Goal: Task Accomplishment & Management: Manage account settings

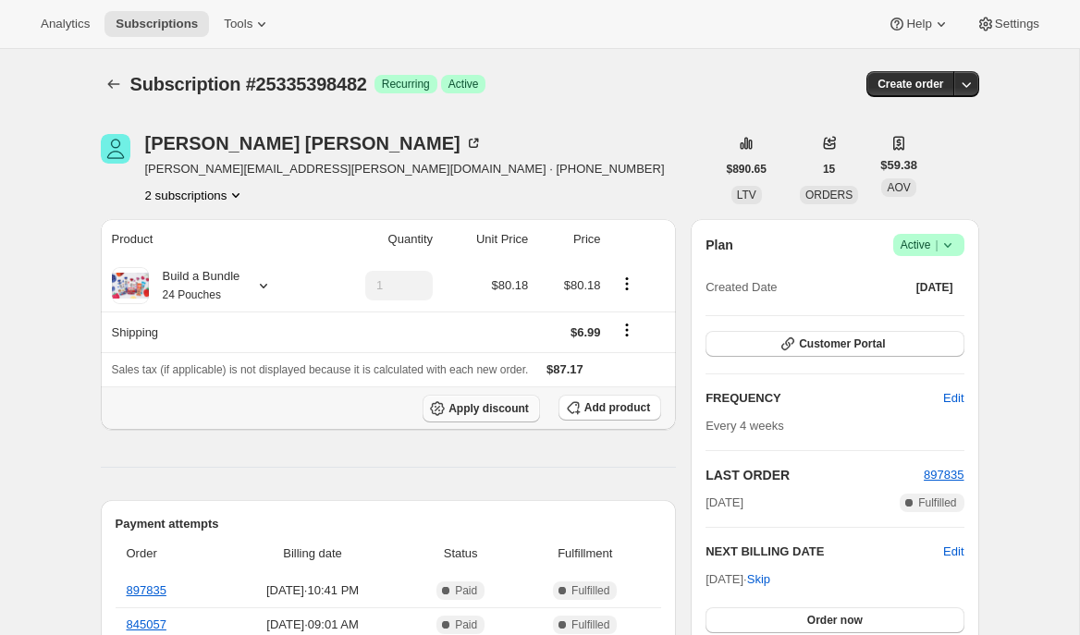
scroll to position [1, 0]
click at [474, 418] on button "Apply discount" at bounding box center [481, 408] width 117 height 28
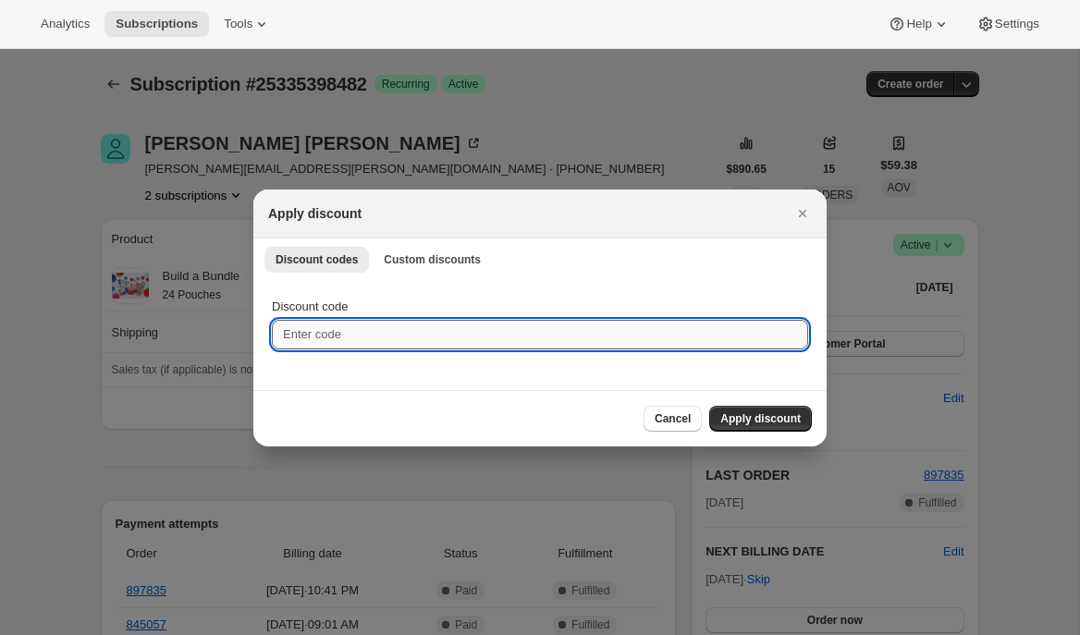
click at [435, 333] on input "Discount code" at bounding box center [540, 335] width 536 height 30
paste input "box-discount-LRT2YY"
type input "box-discount-LRT2YY"
click at [736, 415] on span "Apply discount" at bounding box center [760, 418] width 80 height 15
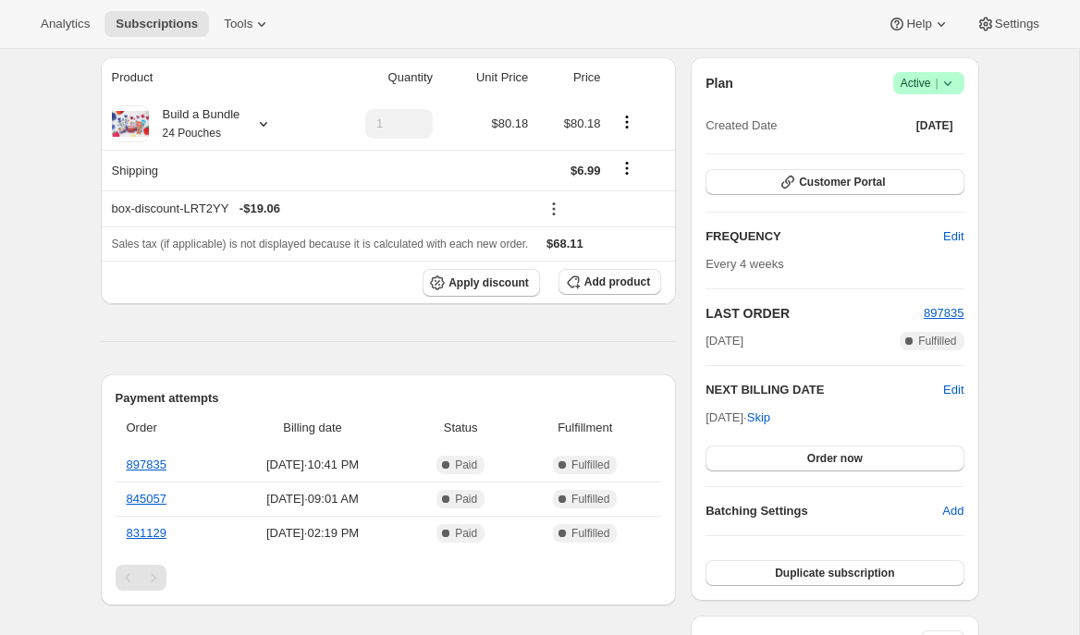
scroll to position [133, 0]
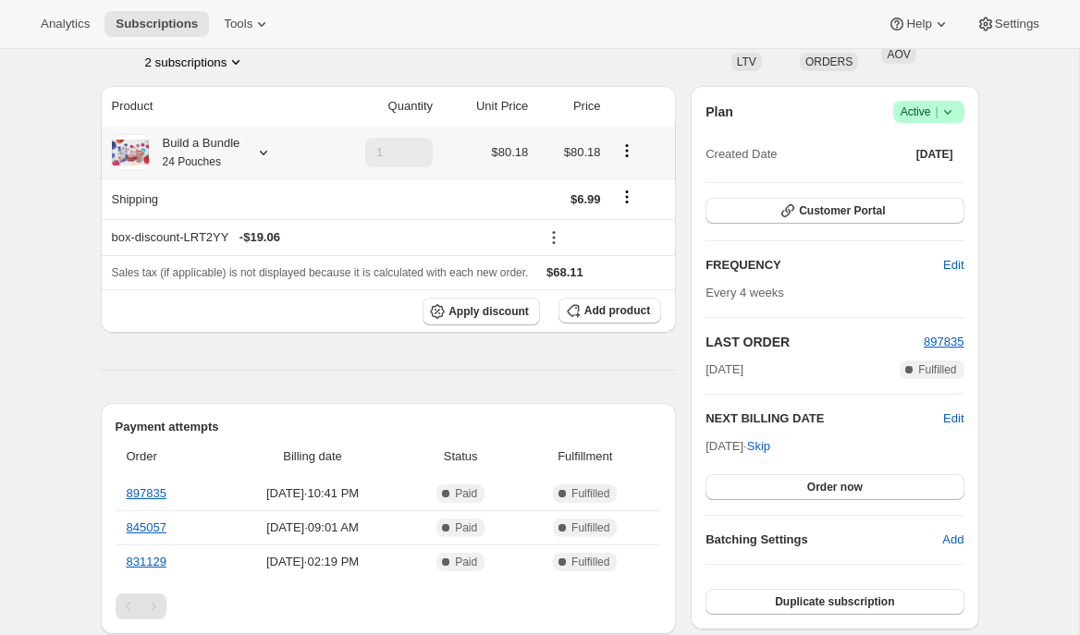
click at [269, 147] on icon at bounding box center [263, 152] width 18 height 18
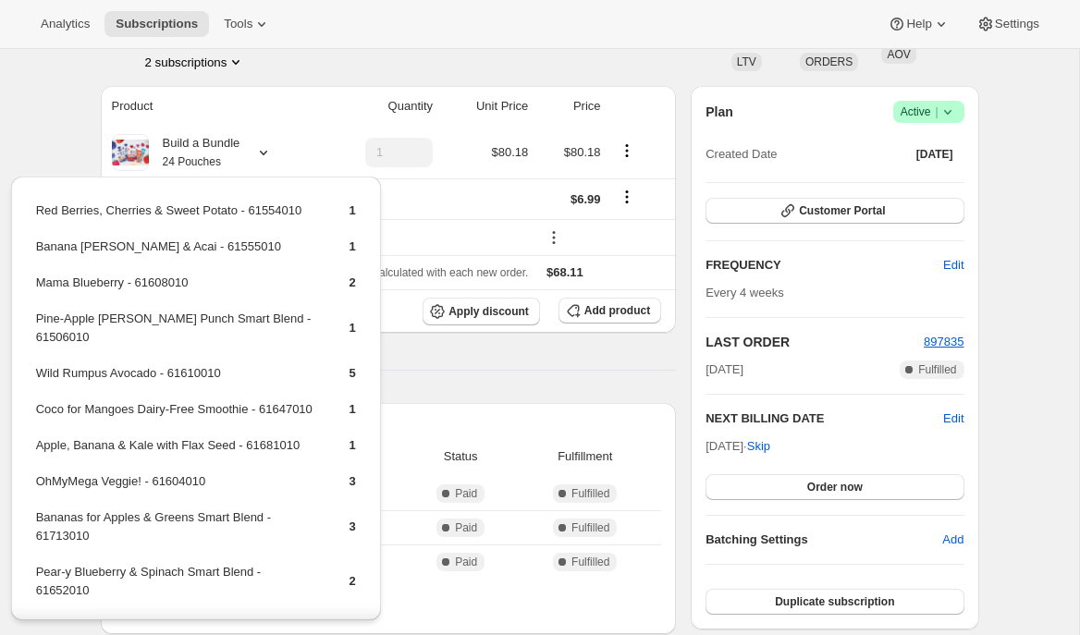
click at [416, 63] on div "Celeste Rivas celeste.lopez@live.com · +15307813103 2 subscriptions" at bounding box center [408, 36] width 615 height 70
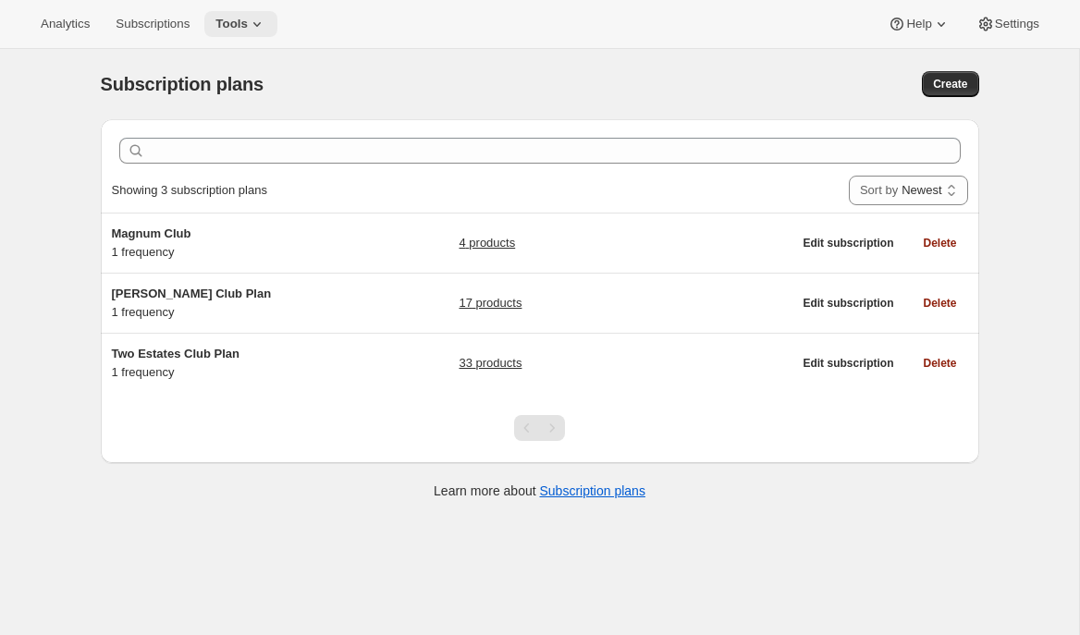
scroll to position [4, 0]
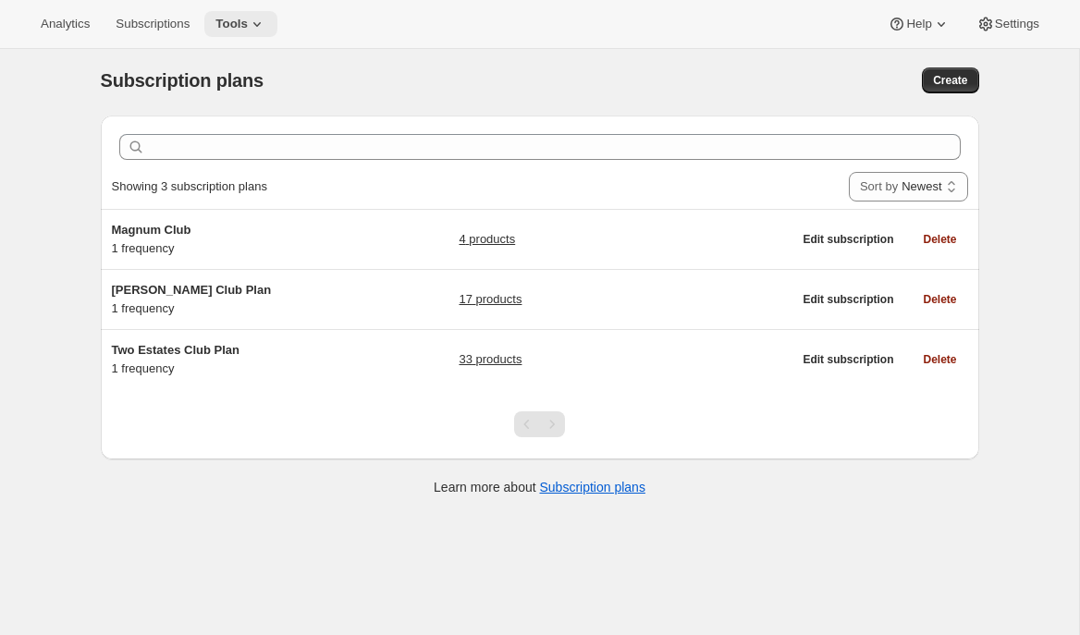
click at [260, 27] on icon at bounding box center [257, 24] width 18 height 18
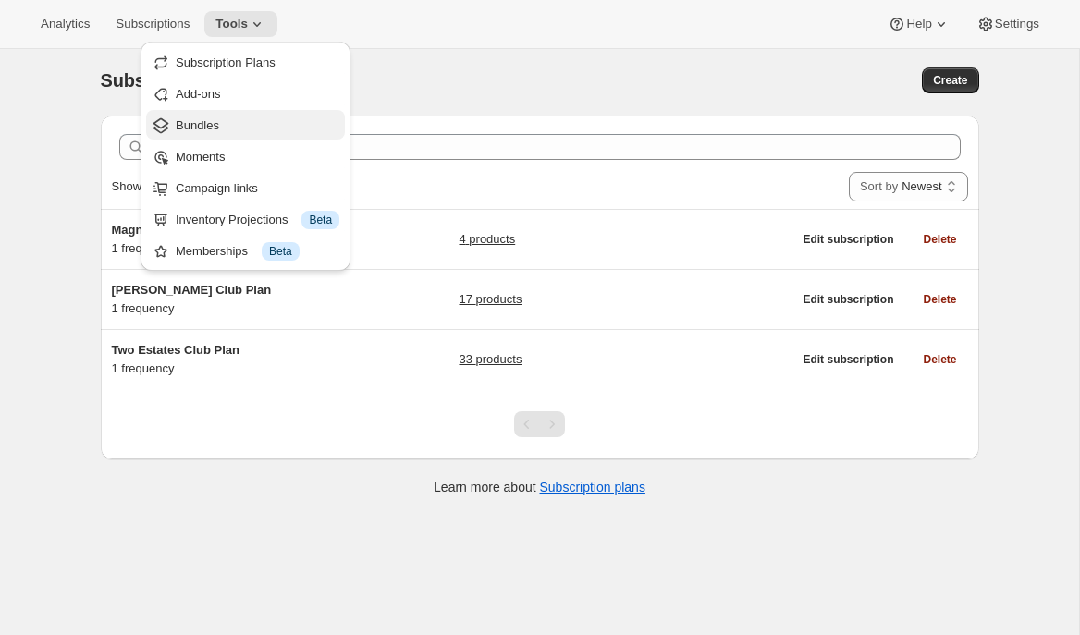
click at [236, 123] on span "Bundles" at bounding box center [258, 125] width 164 height 18
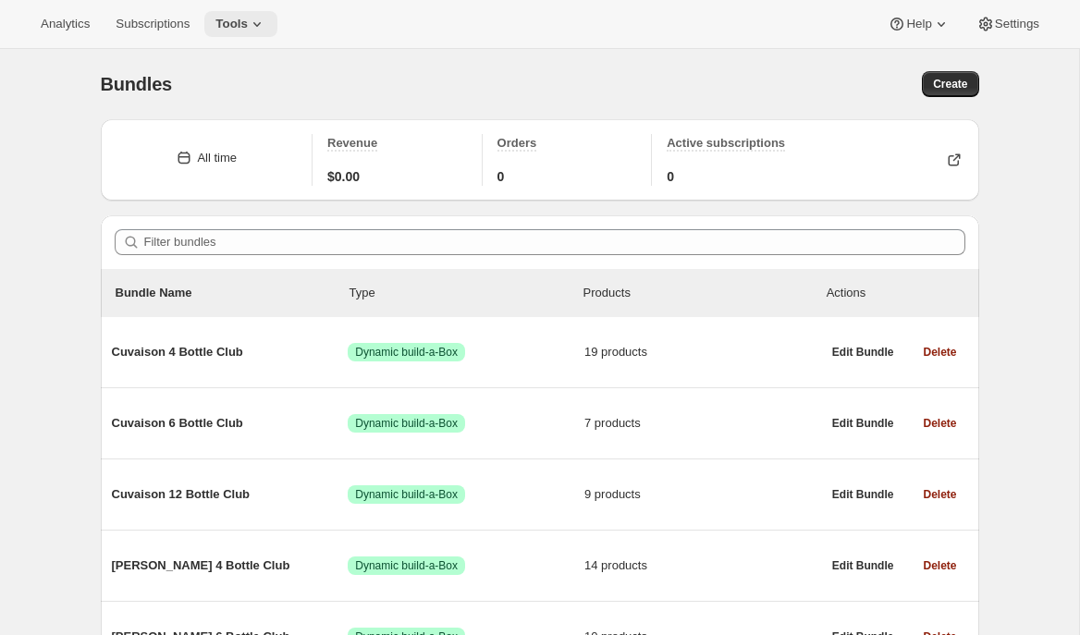
click at [248, 34] on button "Tools" at bounding box center [240, 24] width 73 height 26
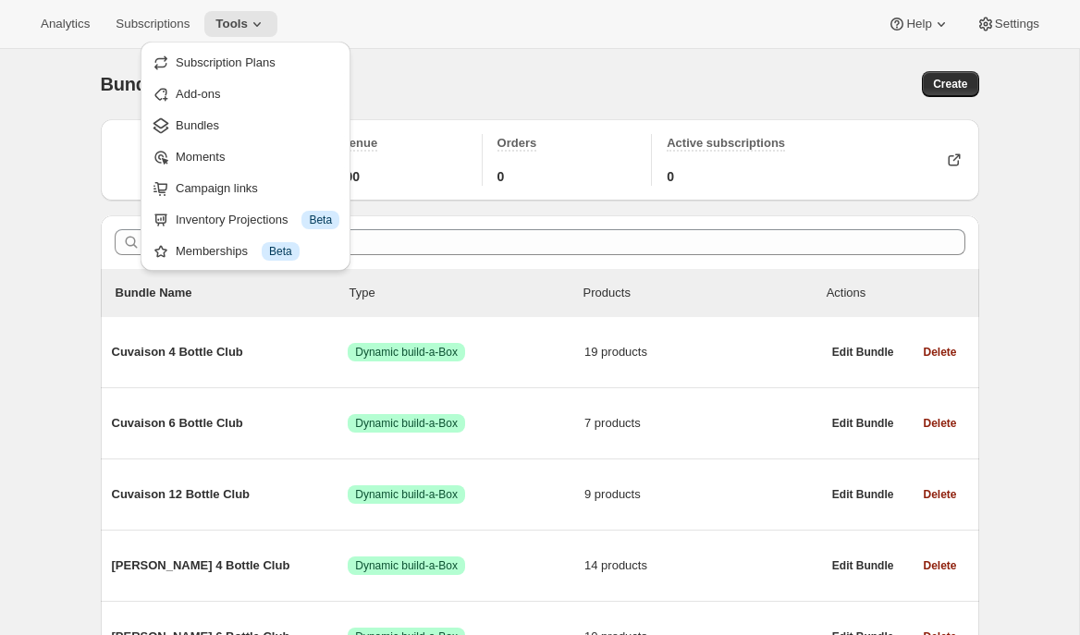
click at [429, 63] on div "Bundles. This page is ready Bundles Create" at bounding box center [540, 84] width 878 height 70
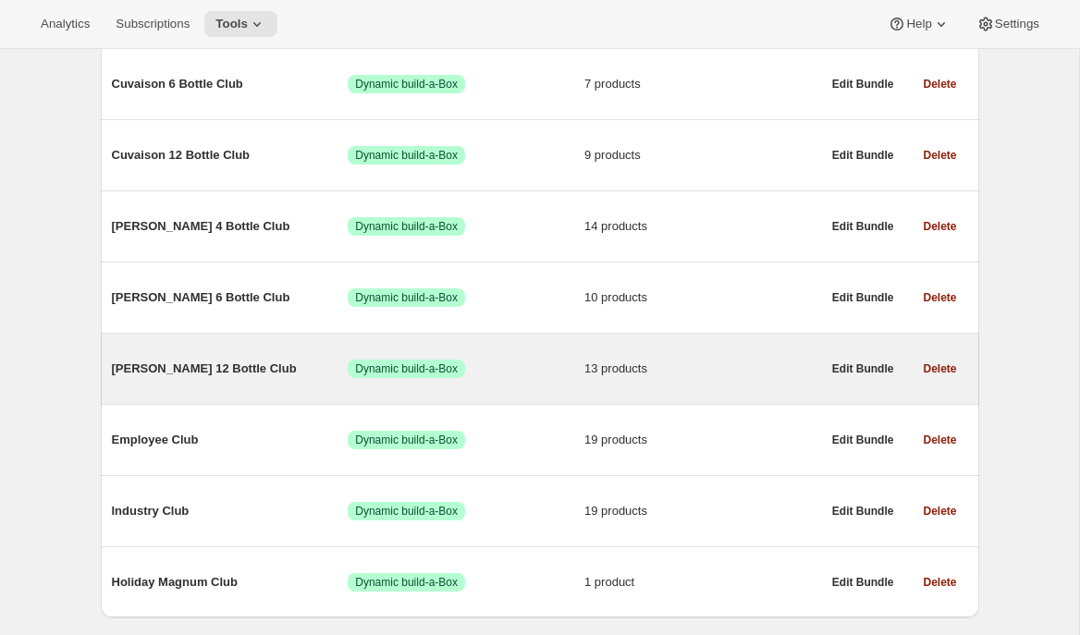
scroll to position [396, 0]
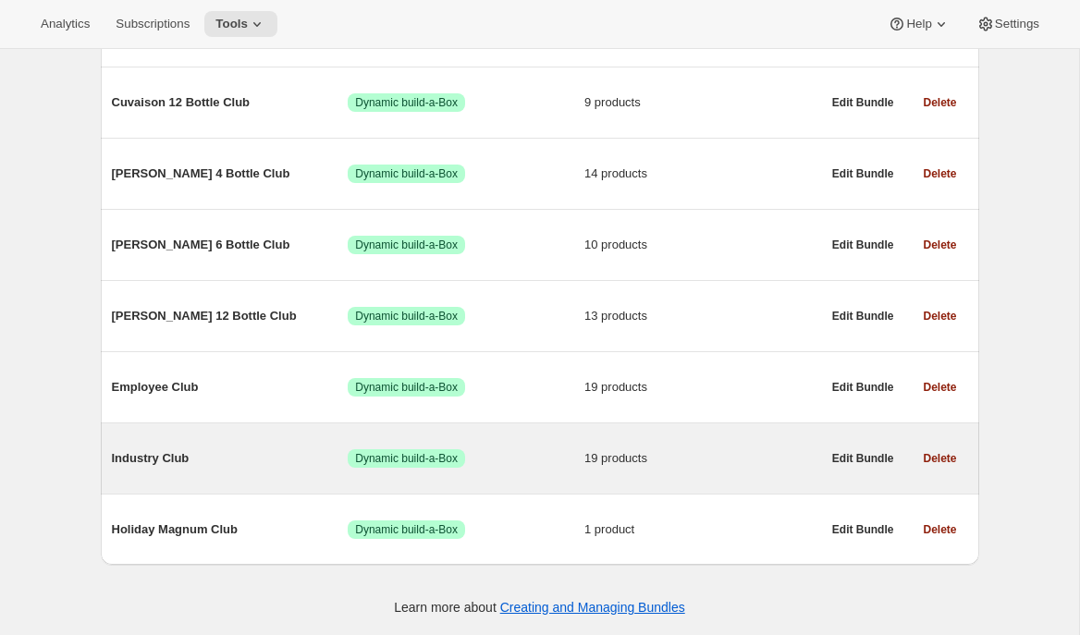
click at [165, 450] on span "Industry Club" at bounding box center [230, 458] width 237 height 18
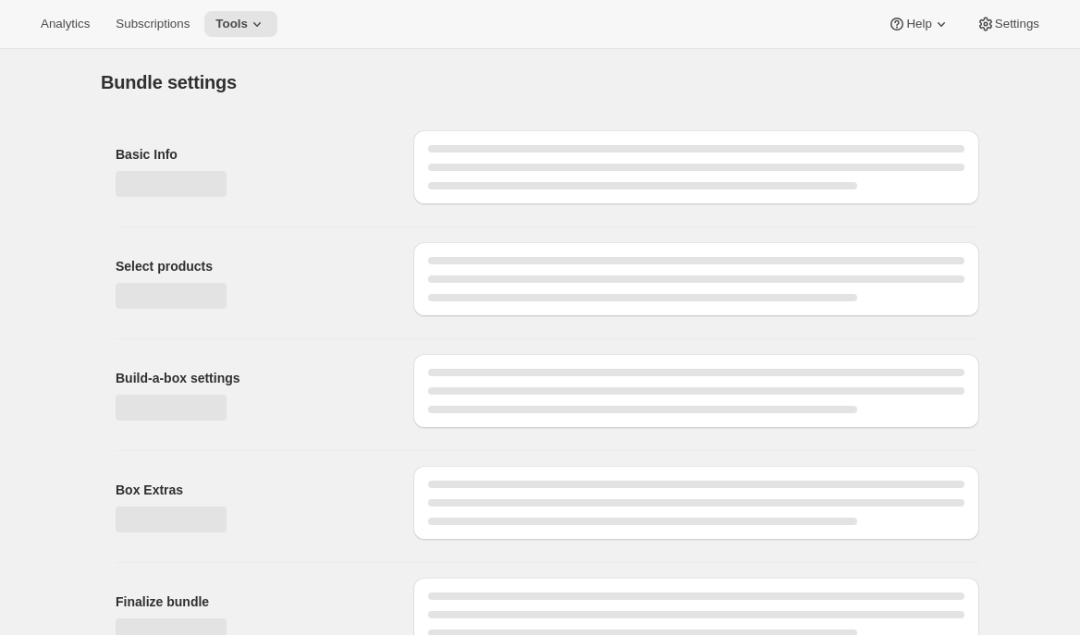
type input "Industry Club"
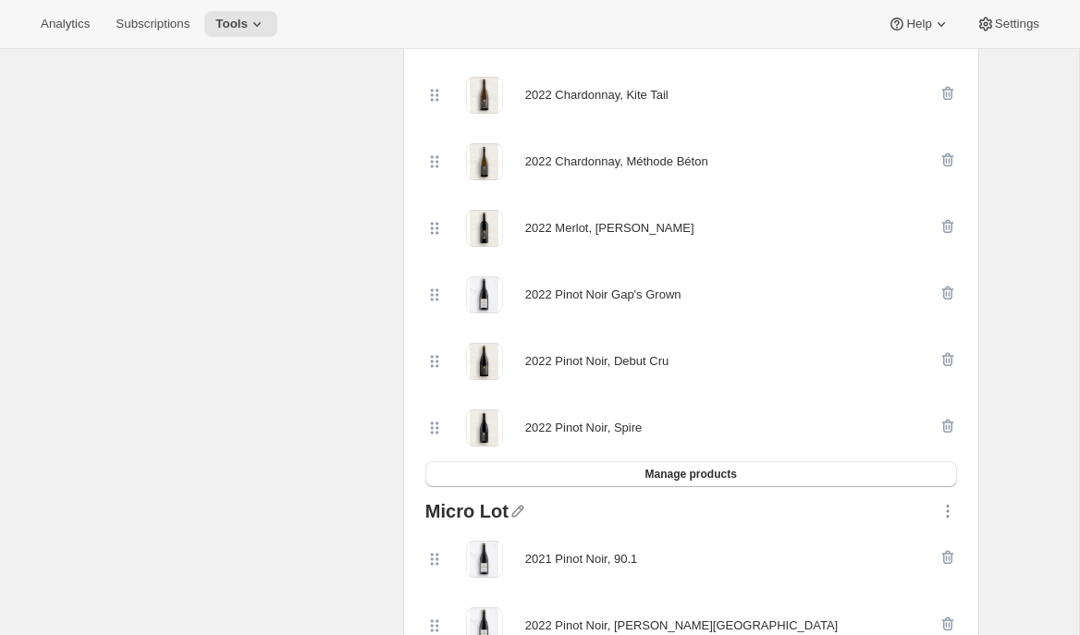
scroll to position [886, 0]
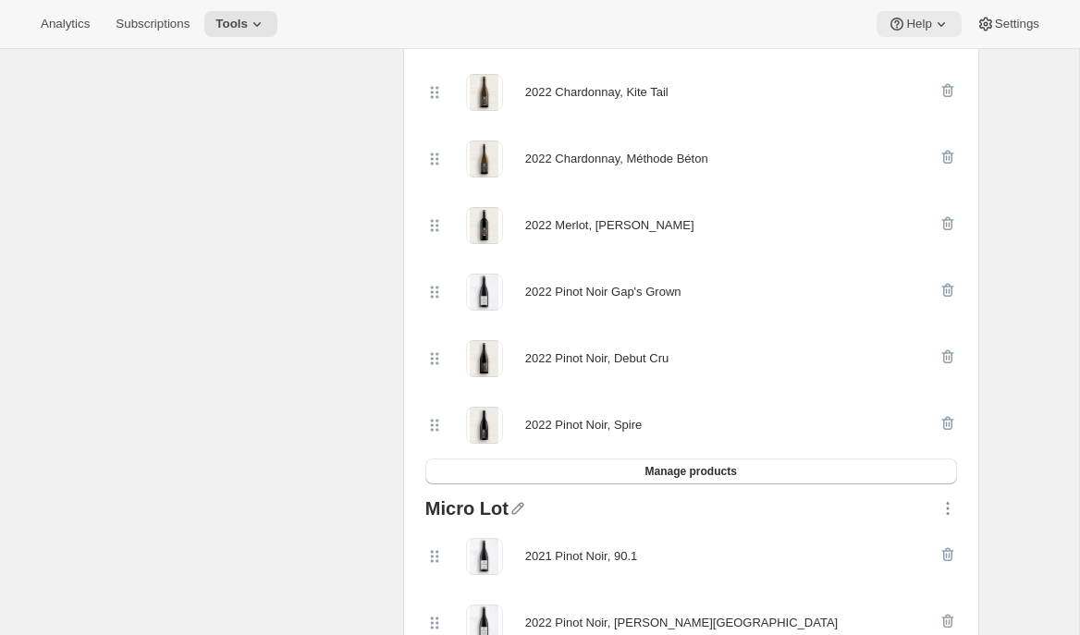
click at [913, 24] on span "Help" at bounding box center [918, 24] width 25 height 15
click at [898, 61] on span "Setup guide" at bounding box center [913, 62] width 64 height 14
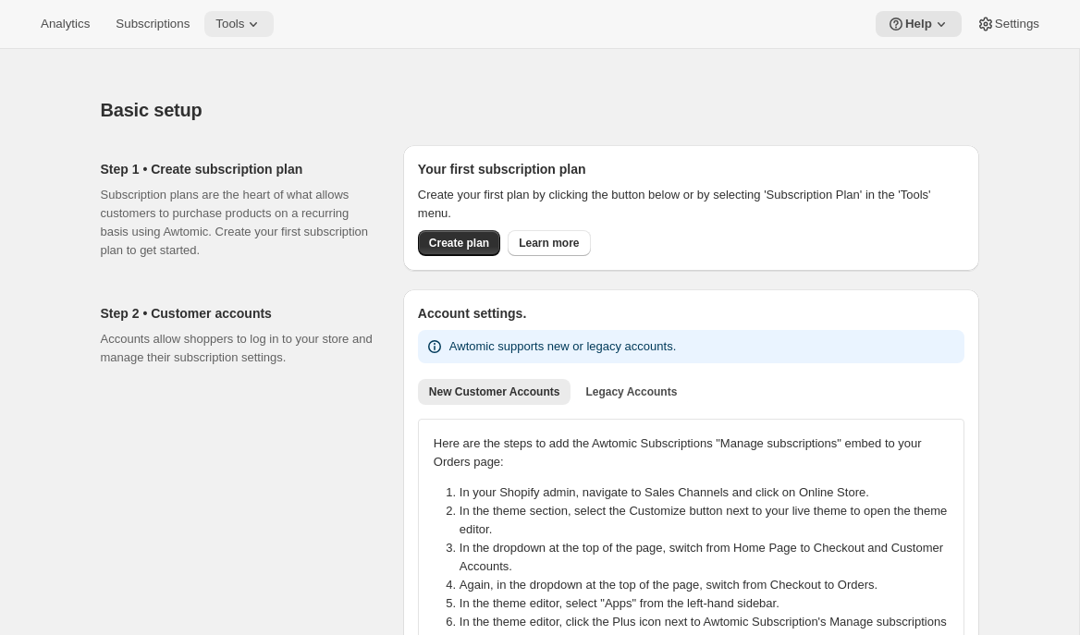
click at [255, 24] on icon at bounding box center [253, 24] width 18 height 18
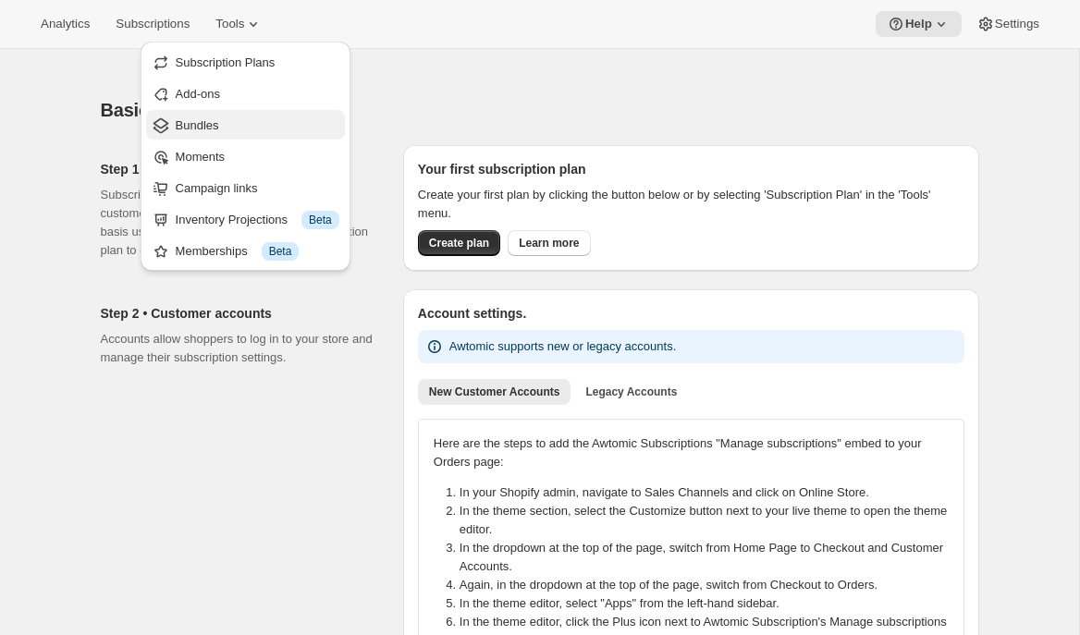
click at [242, 123] on span "Bundles" at bounding box center [258, 125] width 164 height 18
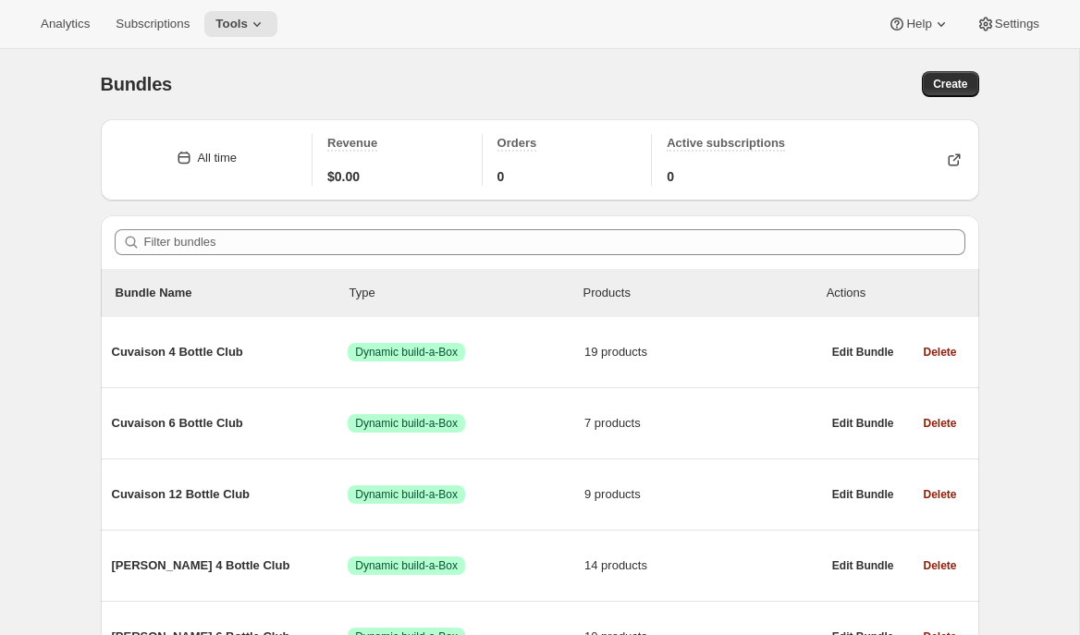
click at [11, 164] on div "Bundles. This page is ready Bundles Create All time Revenue $0.00 Orders 0 Acti…" at bounding box center [539, 538] width 1079 height 978
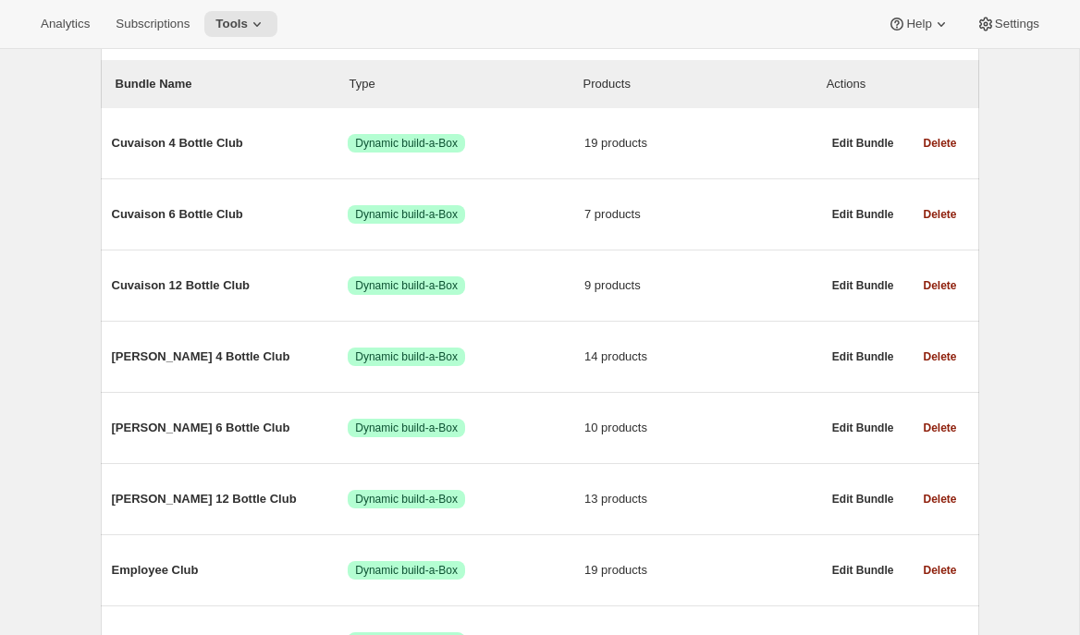
scroll to position [211, 0]
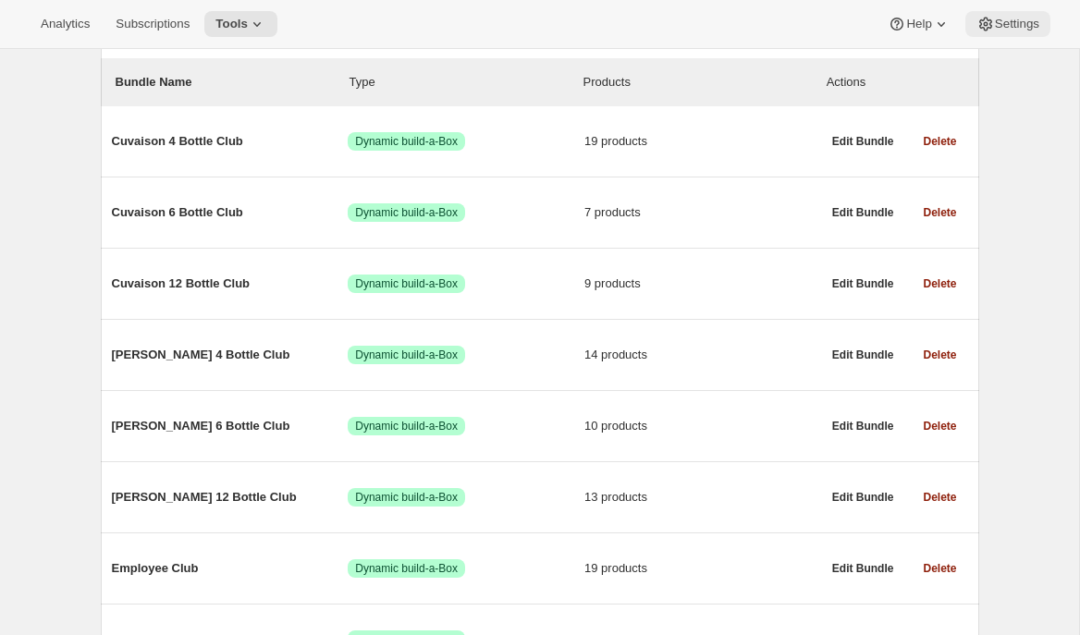
click at [1005, 22] on span "Settings" at bounding box center [1017, 24] width 44 height 15
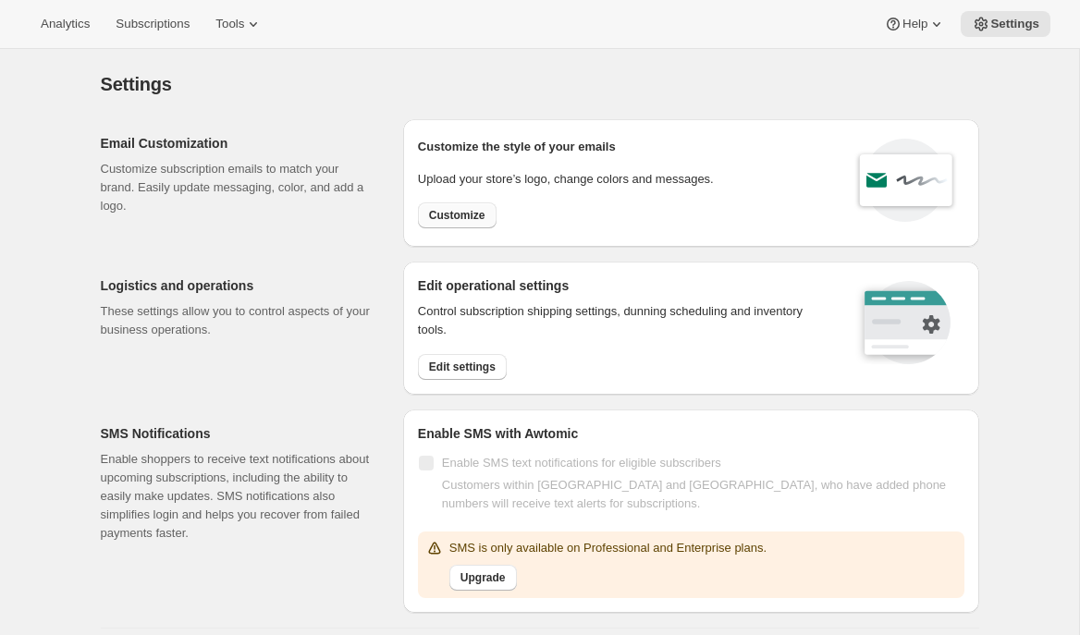
click at [445, 219] on span "Customize" at bounding box center [457, 215] width 56 height 15
select select "subscriptionMessage"
select select "5"
select select "15"
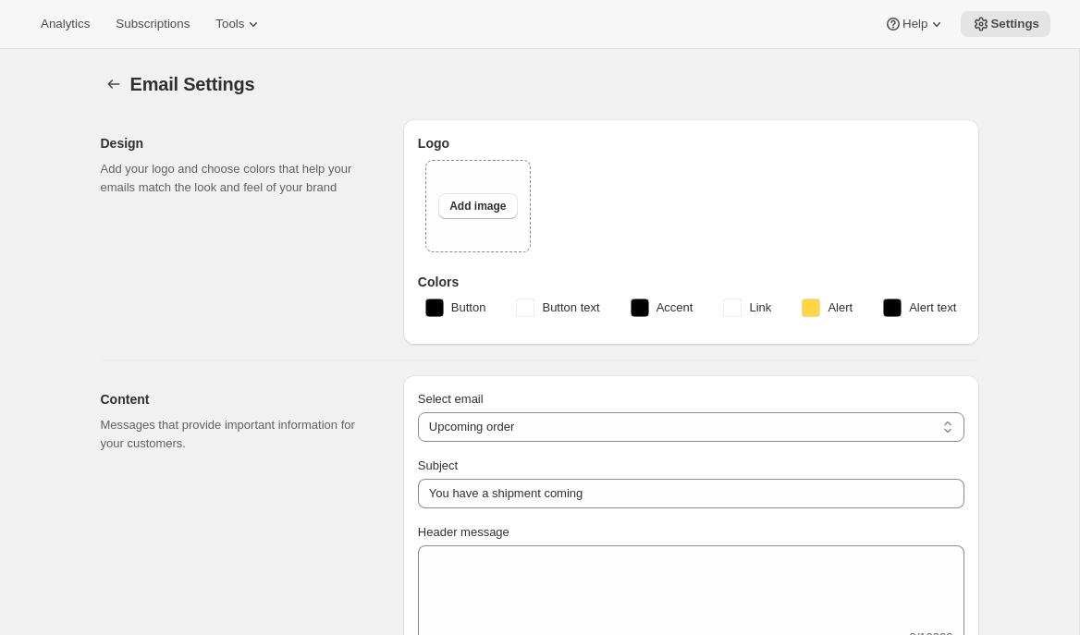
type input "Two Estates"
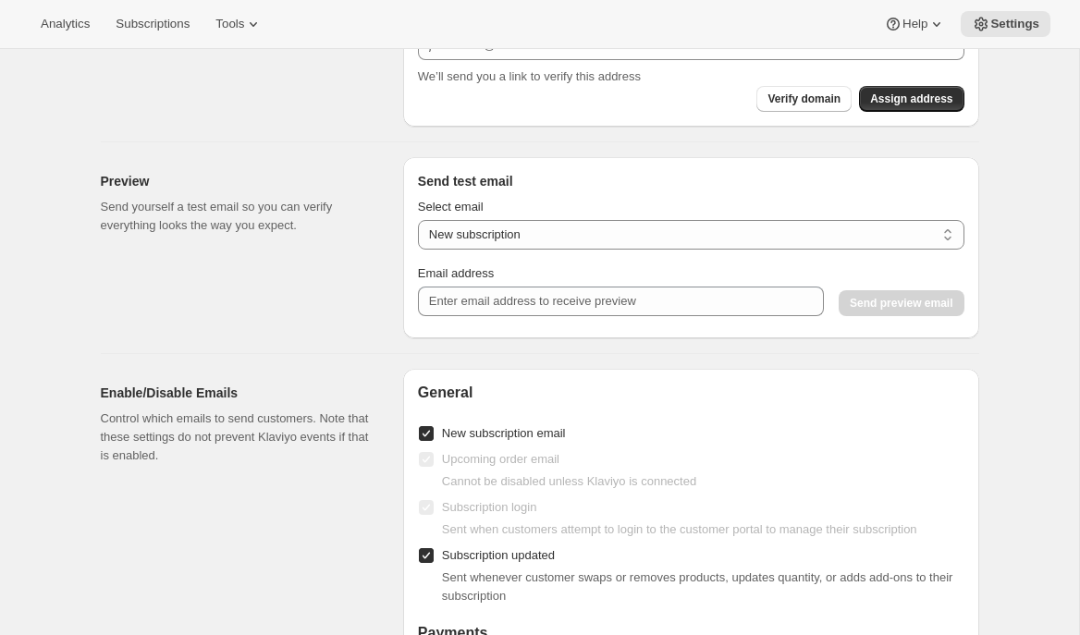
scroll to position [1480, 0]
